Goal: Task Accomplishment & Management: Manage account settings

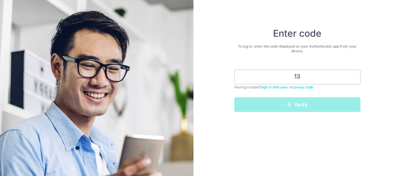
type input "1"
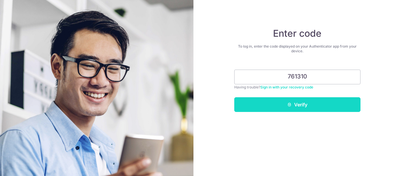
type input "761310"
click at [293, 105] on button "Verify" at bounding box center [297, 104] width 126 height 15
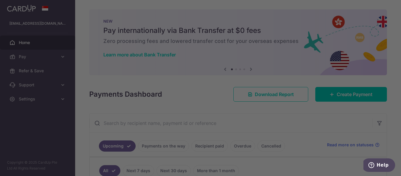
click at [59, 99] on div at bounding box center [202, 89] width 405 height 178
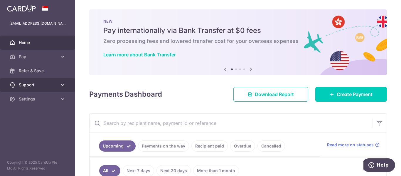
click at [62, 85] on icon at bounding box center [63, 85] width 6 height 6
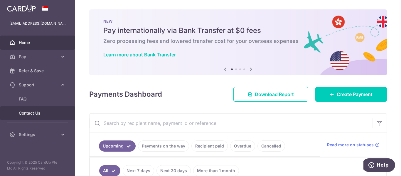
click at [45, 110] on span "Contact Us" at bounding box center [38, 113] width 39 height 6
